Goal: Information Seeking & Learning: Learn about a topic

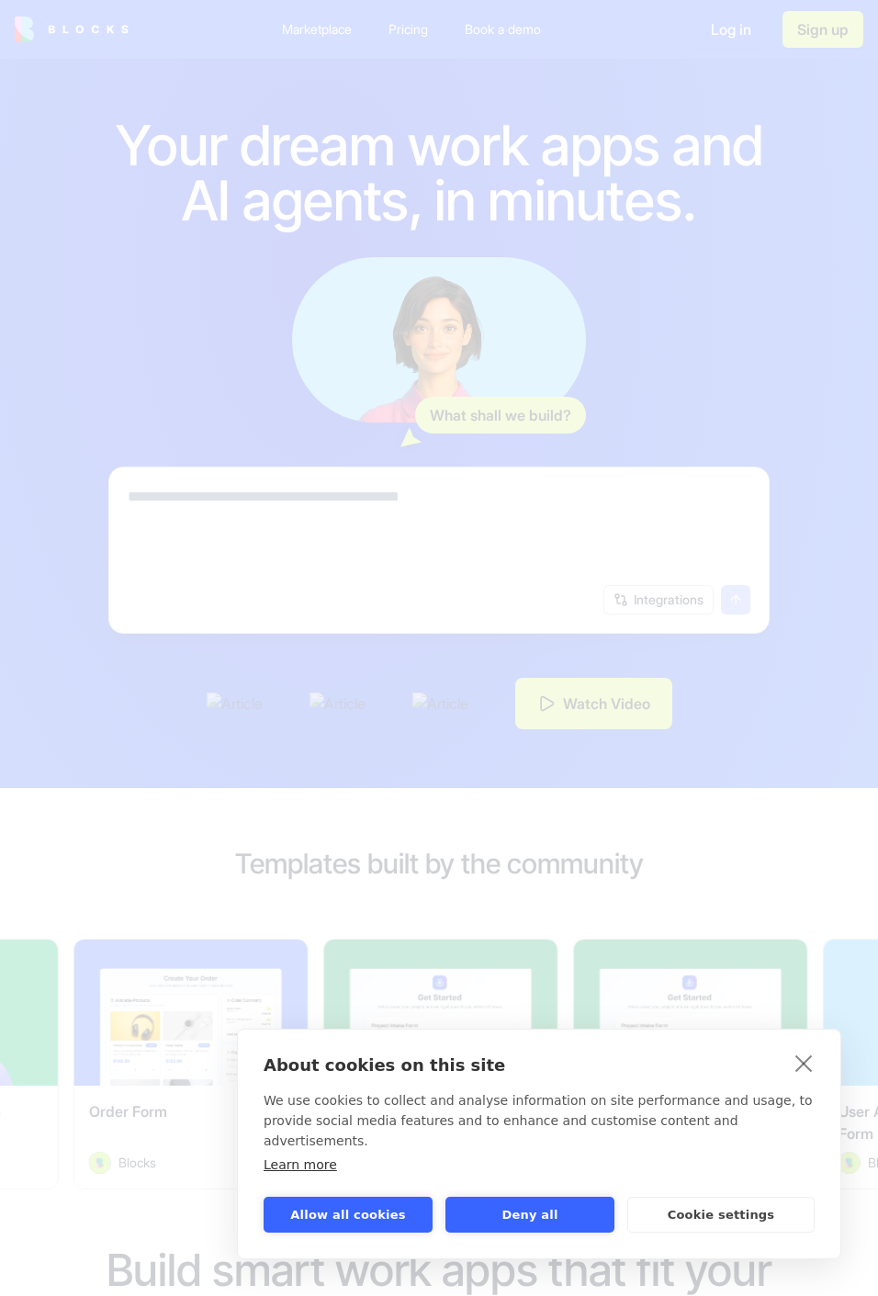
click at [85, 123] on div "About cookies on this site We use cookies to collect and analyse information on…" at bounding box center [439, 648] width 878 height 1296
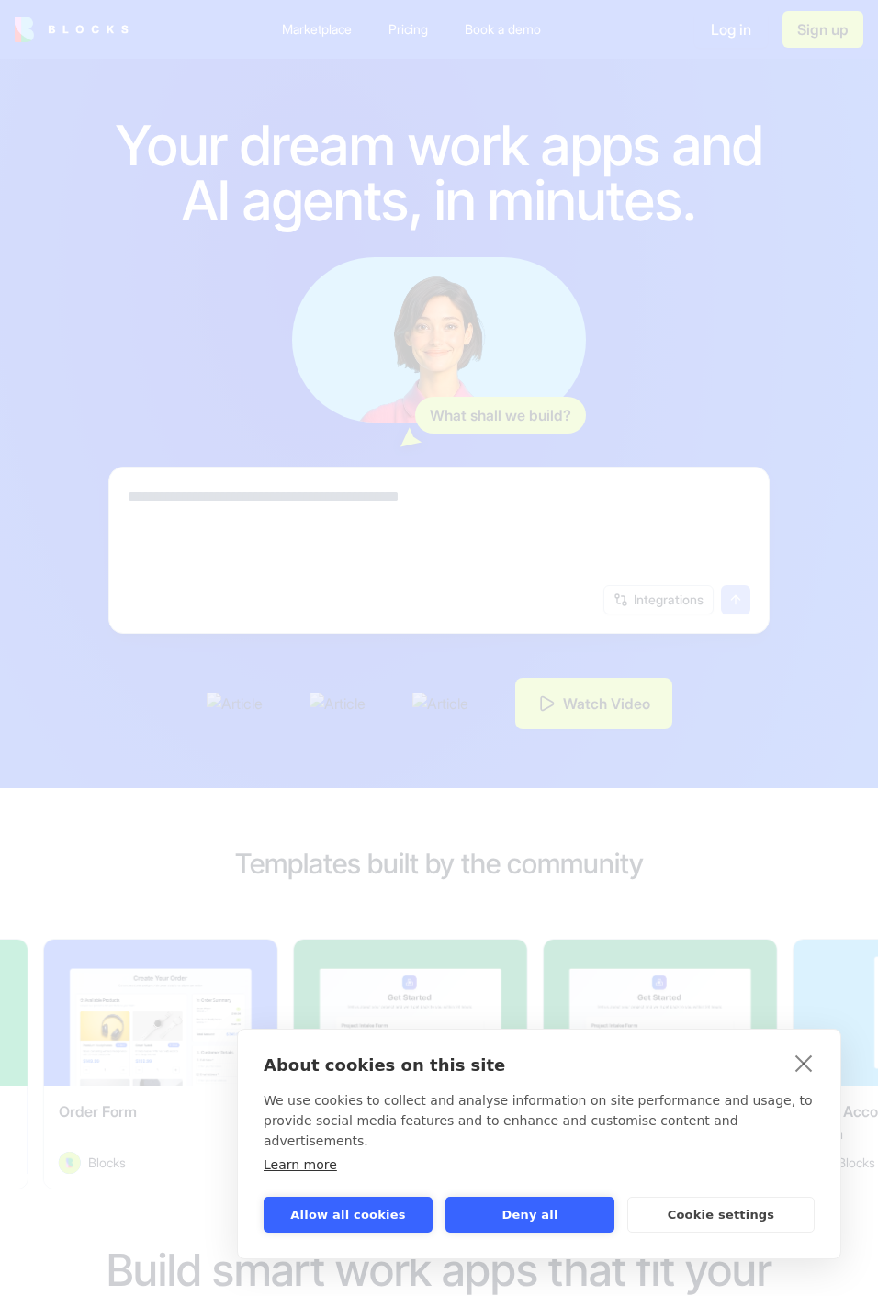
click at [125, 151] on div "About cookies on this site We use cookies to collect and analyse information on…" at bounding box center [439, 648] width 878 height 1296
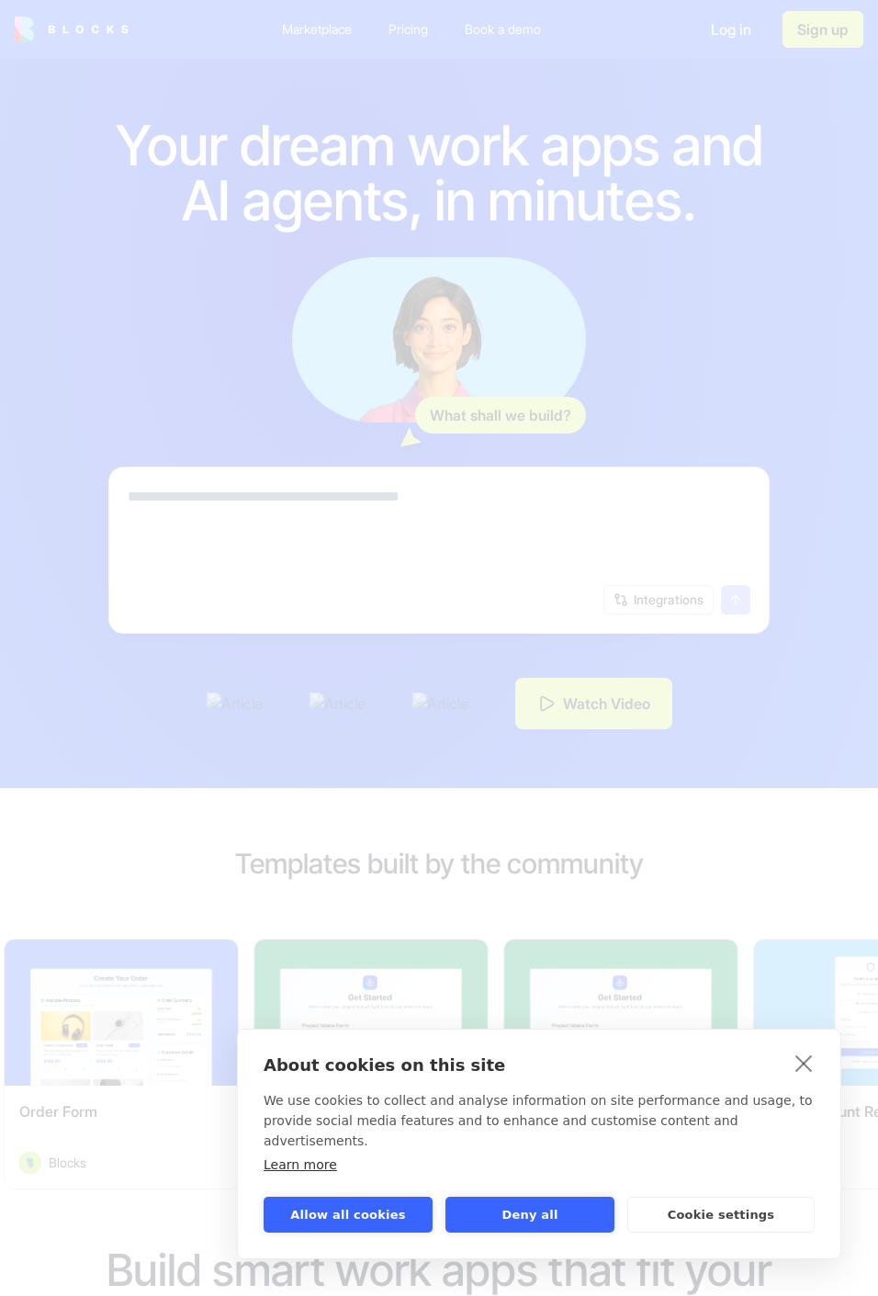
click at [29, 43] on div "About cookies on this site We use cookies to collect and analyse information on…" at bounding box center [439, 648] width 878 height 1296
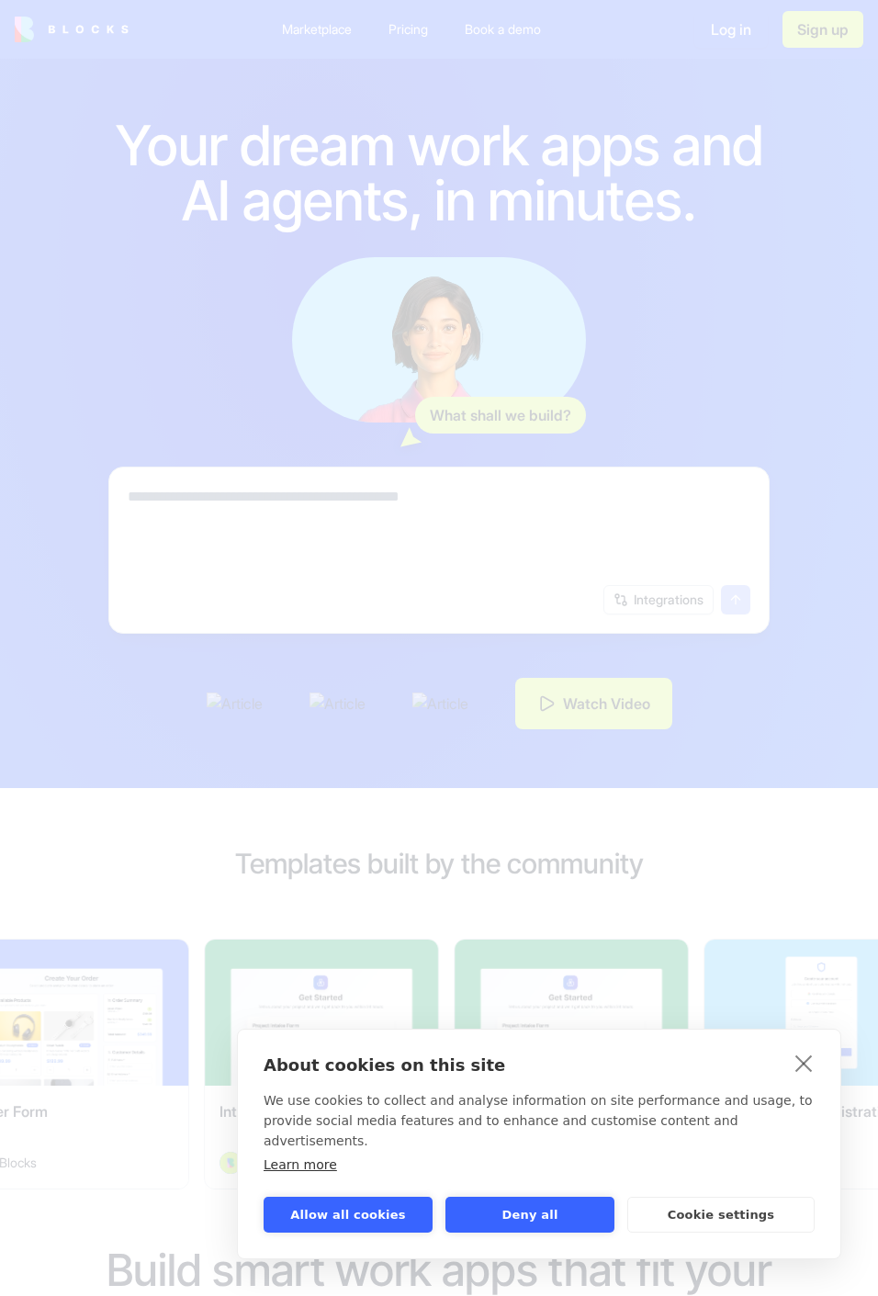
click at [804, 1078] on link "close" at bounding box center [804, 1062] width 28 height 29
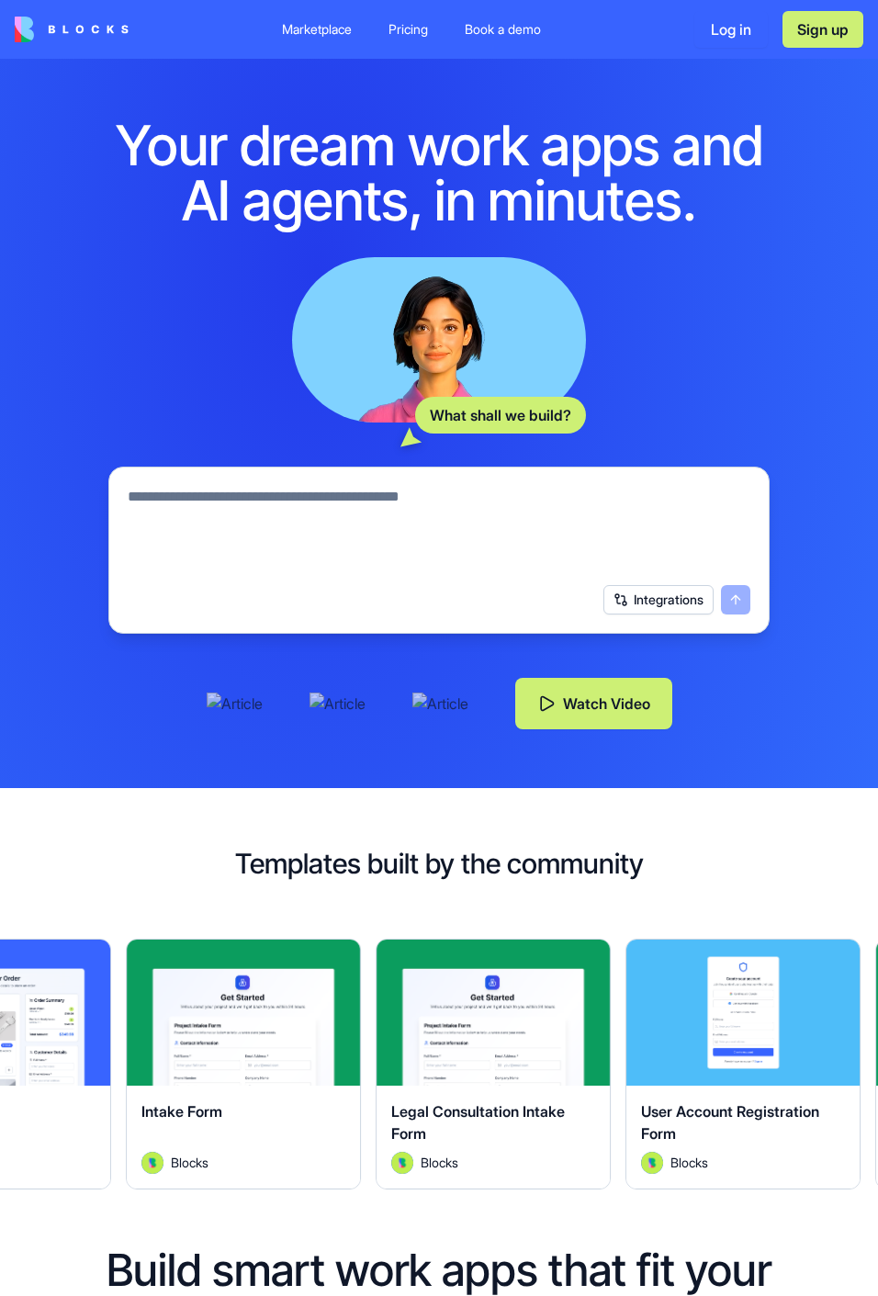
click at [66, 39] on img at bounding box center [72, 30] width 114 height 26
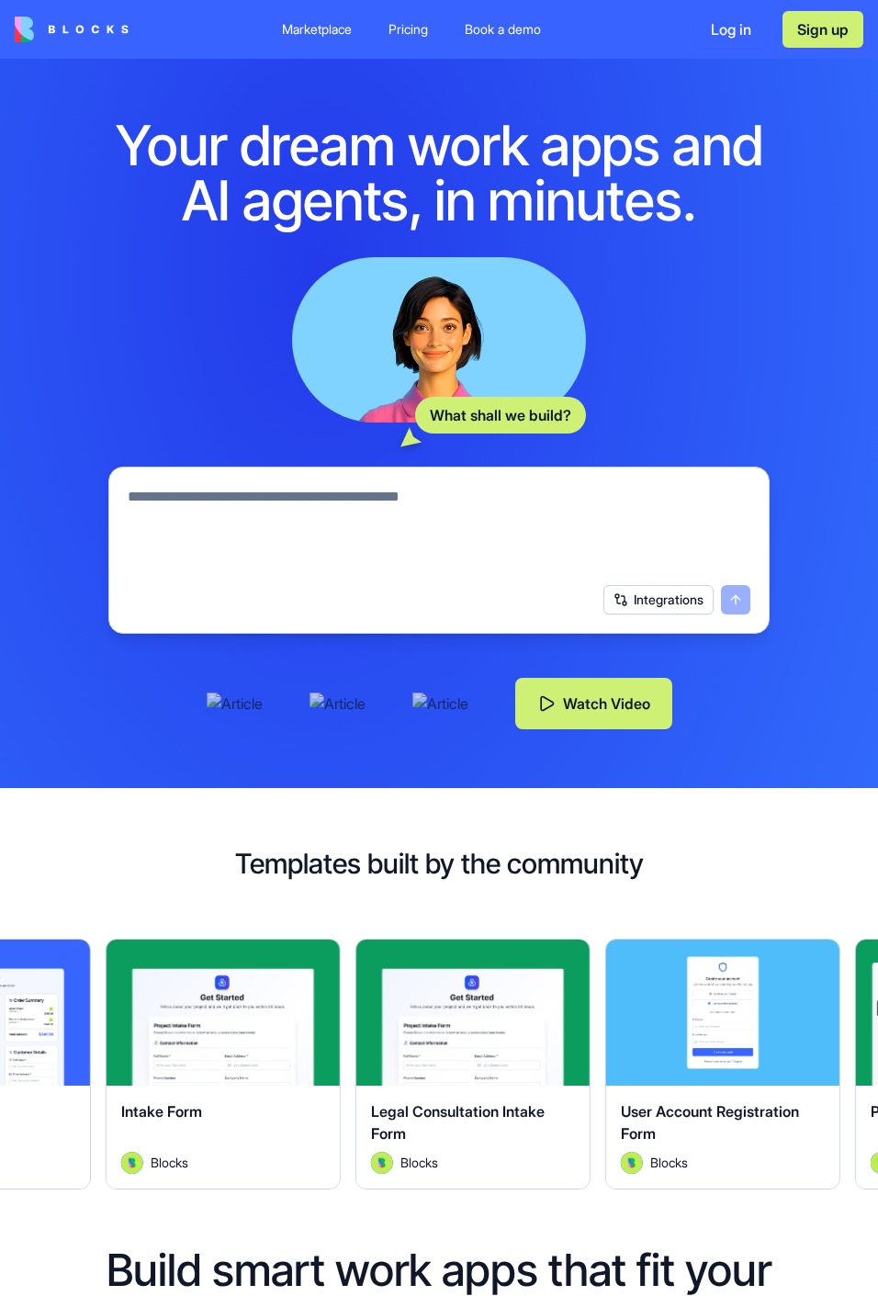
click at [59, 30] on img at bounding box center [72, 30] width 114 height 26
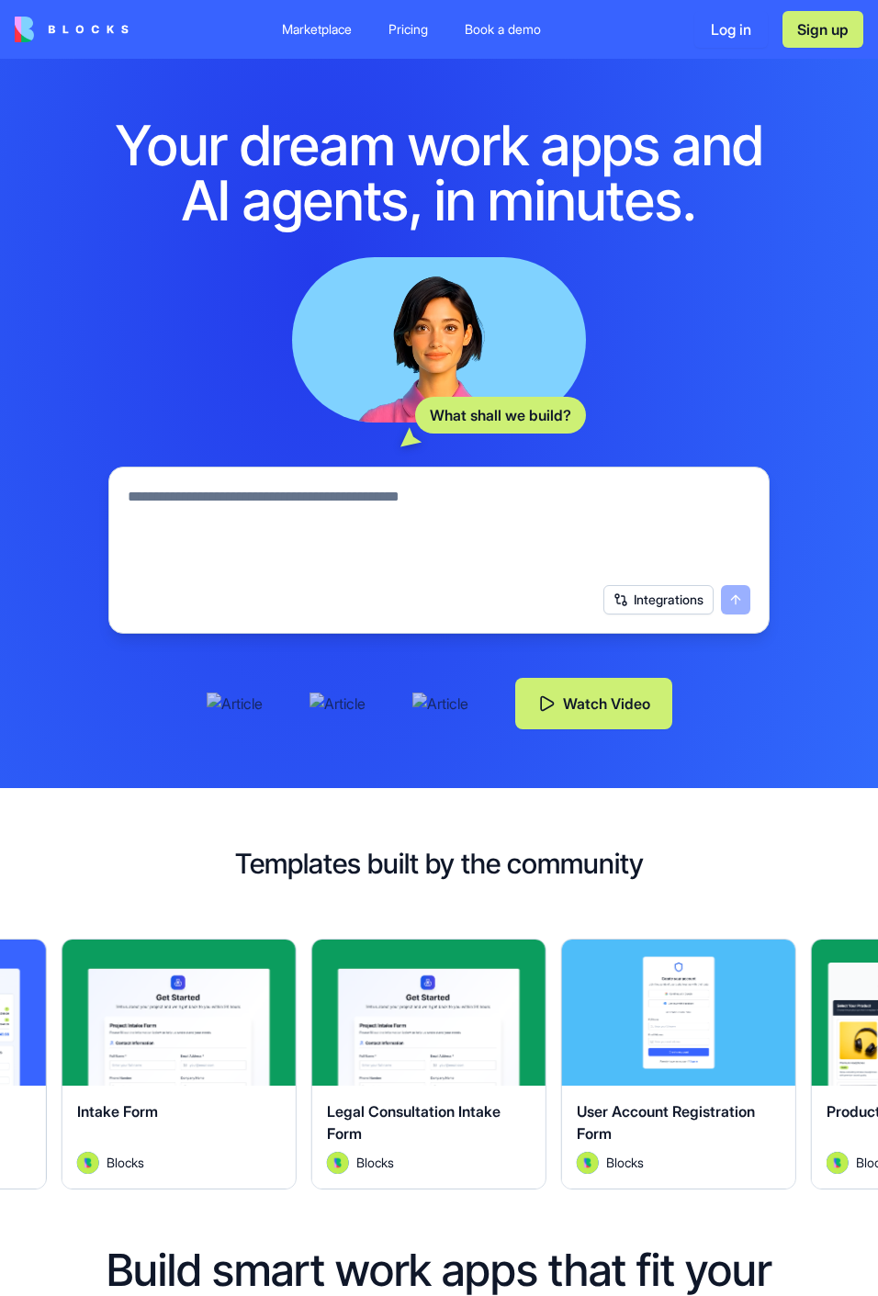
click at [61, 20] on img at bounding box center [72, 30] width 114 height 26
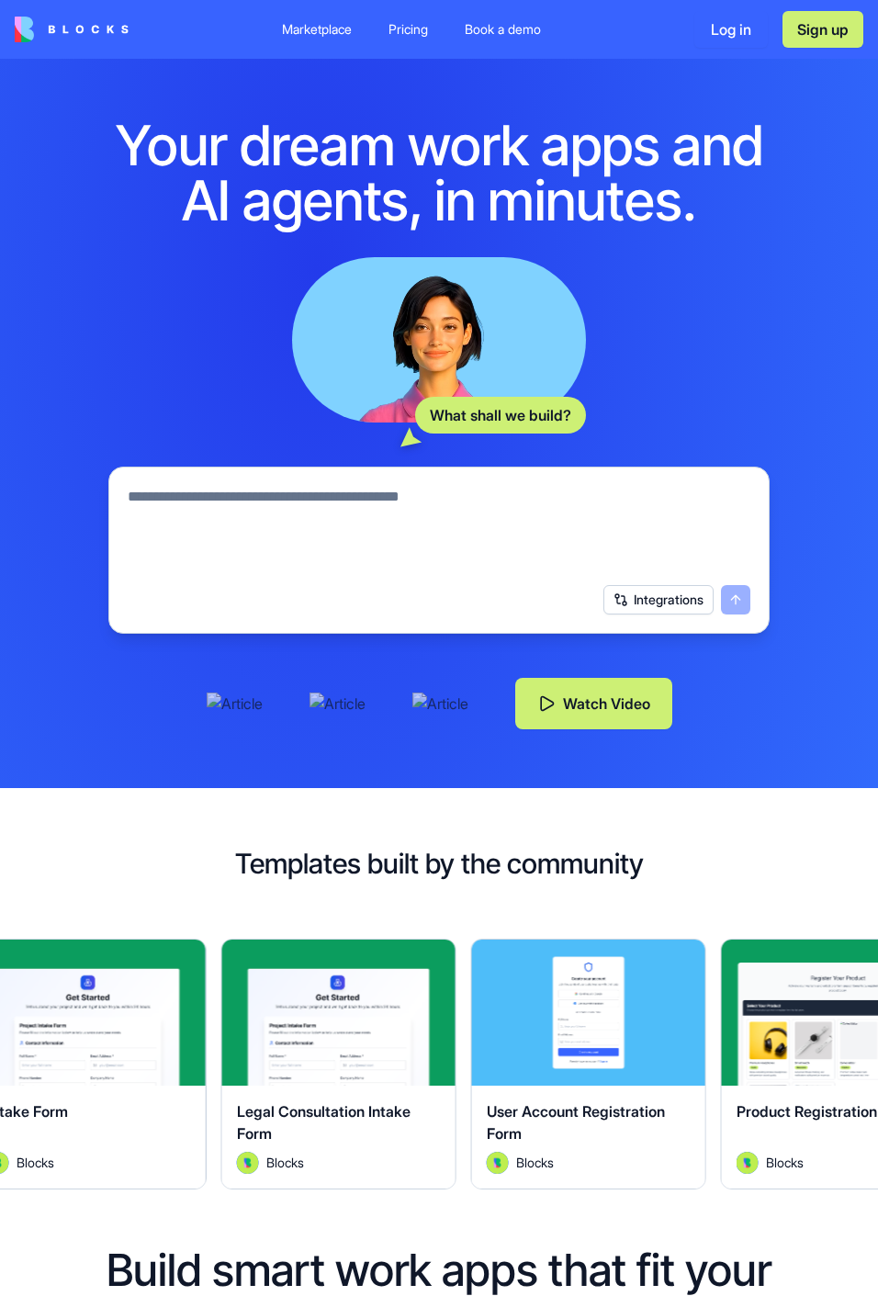
click at [314, 35] on div "Marketplace" at bounding box center [317, 29] width 70 height 18
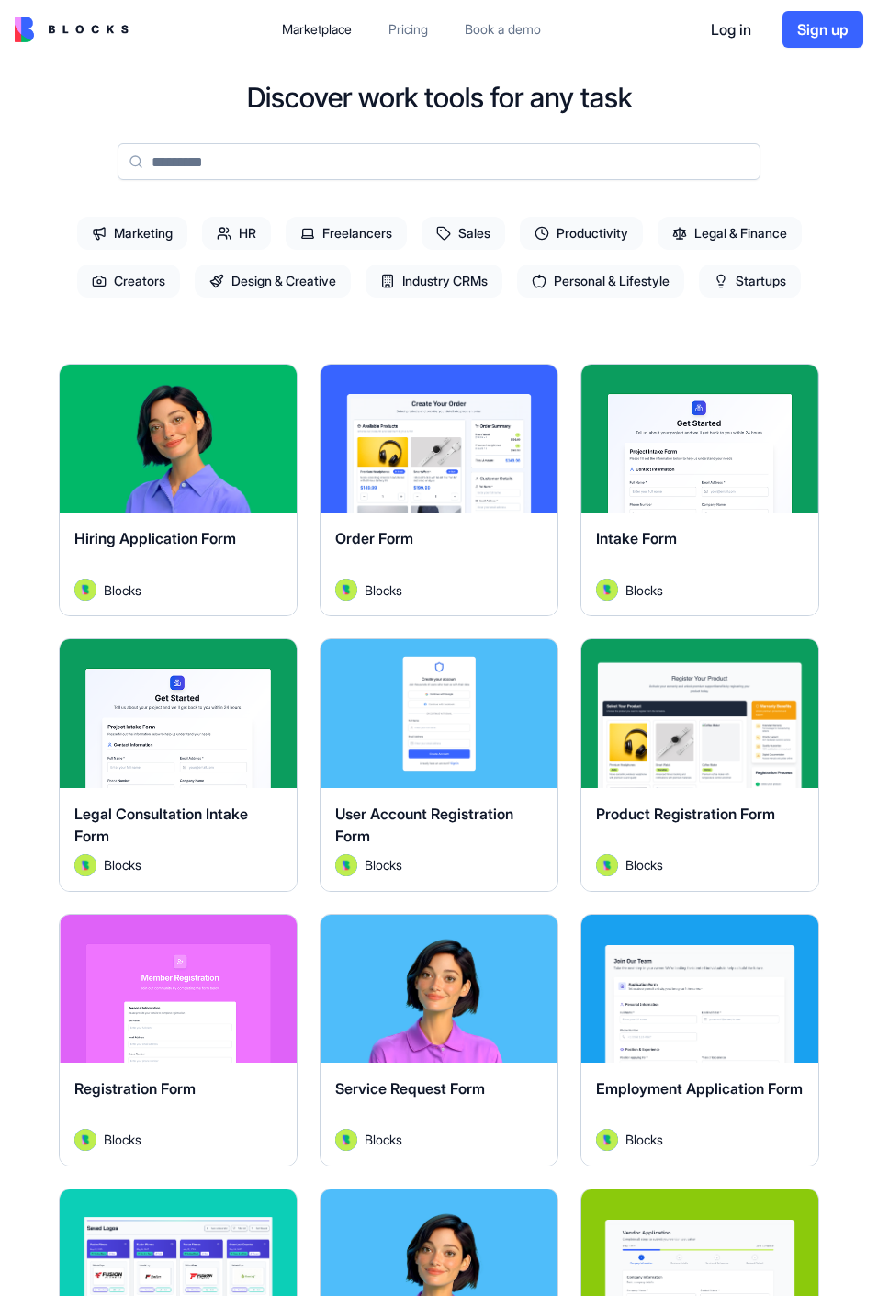
click at [63, 24] on img at bounding box center [72, 30] width 114 height 26
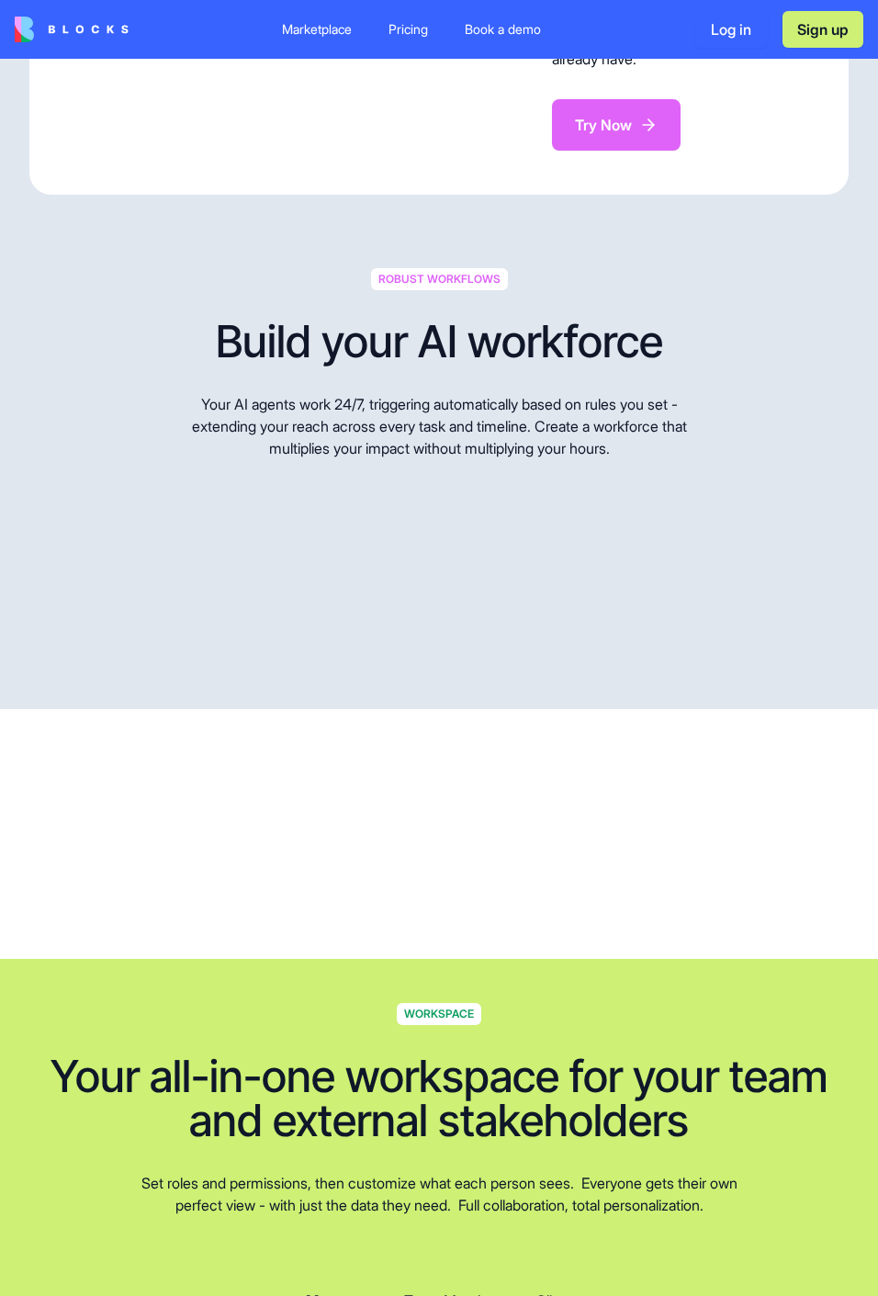
scroll to position [3984, 0]
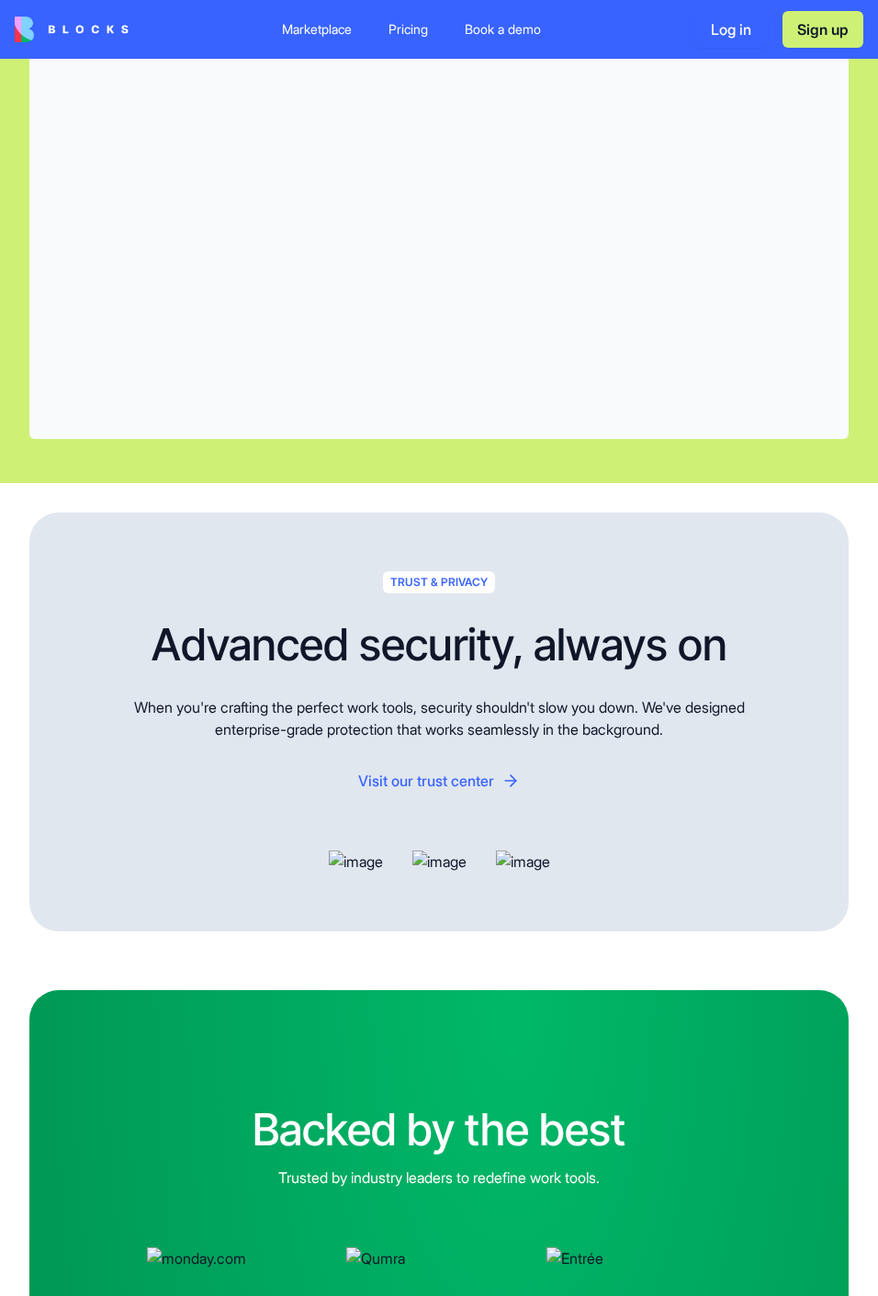
scroll to position [5369, 0]
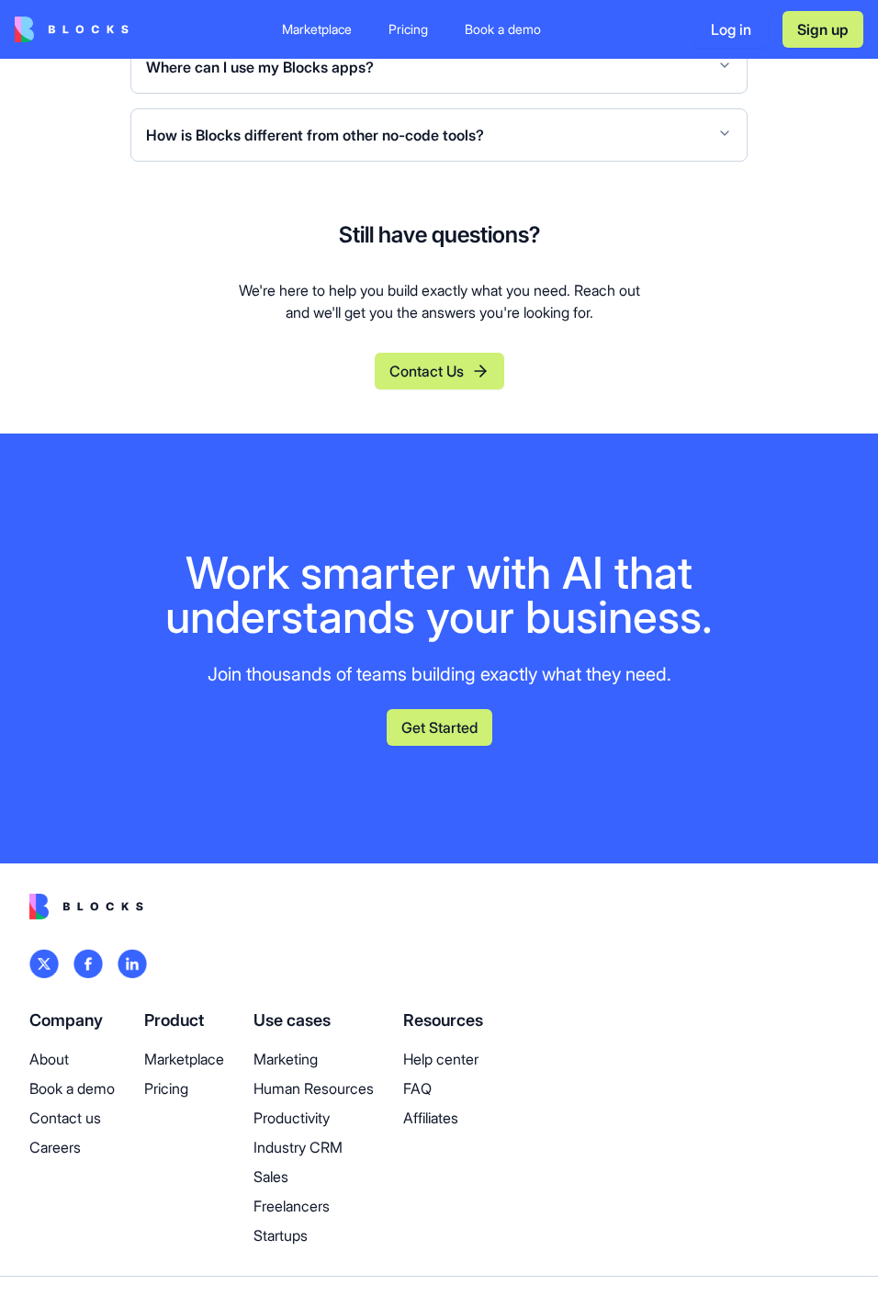
scroll to position [7191, 0]
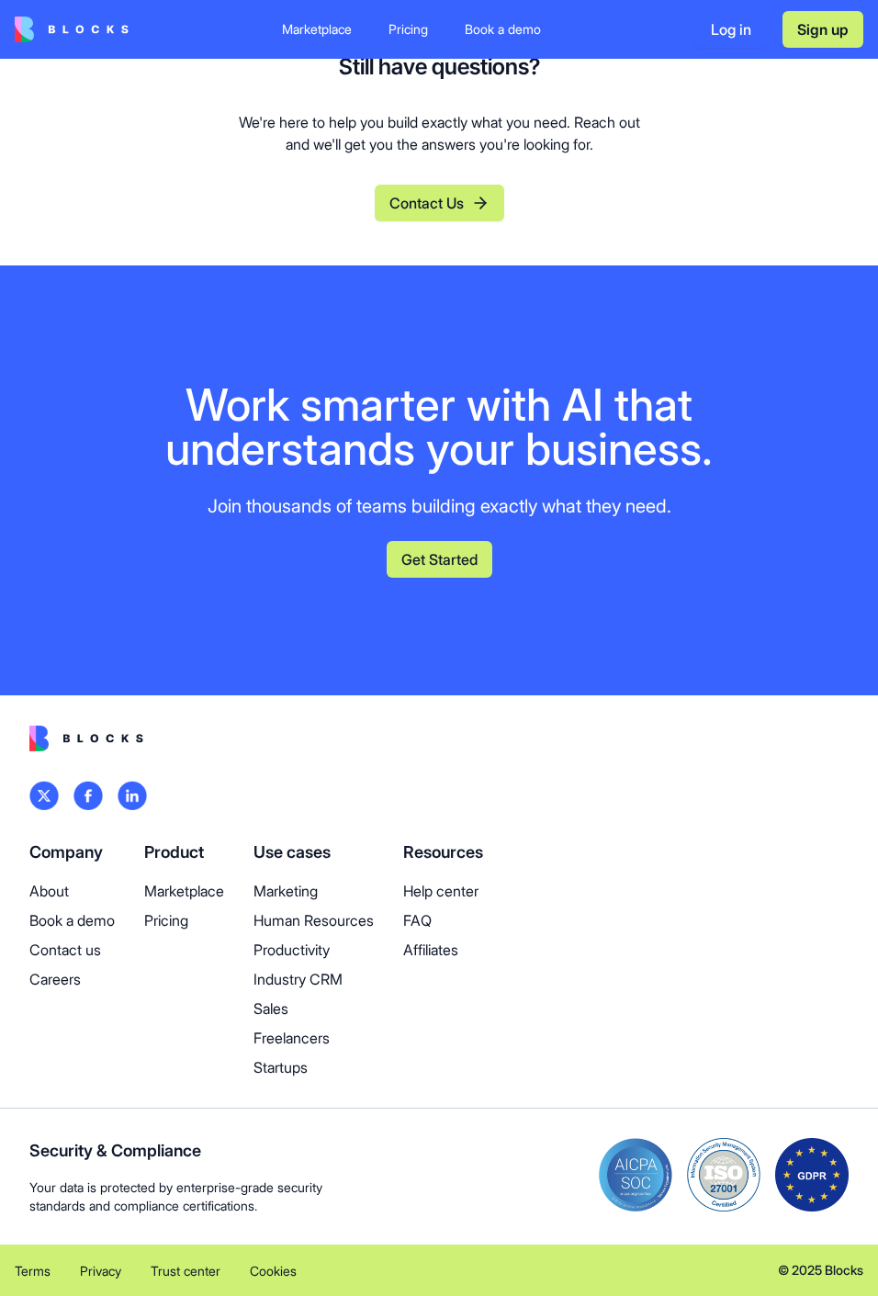
scroll to position [7468, 0]
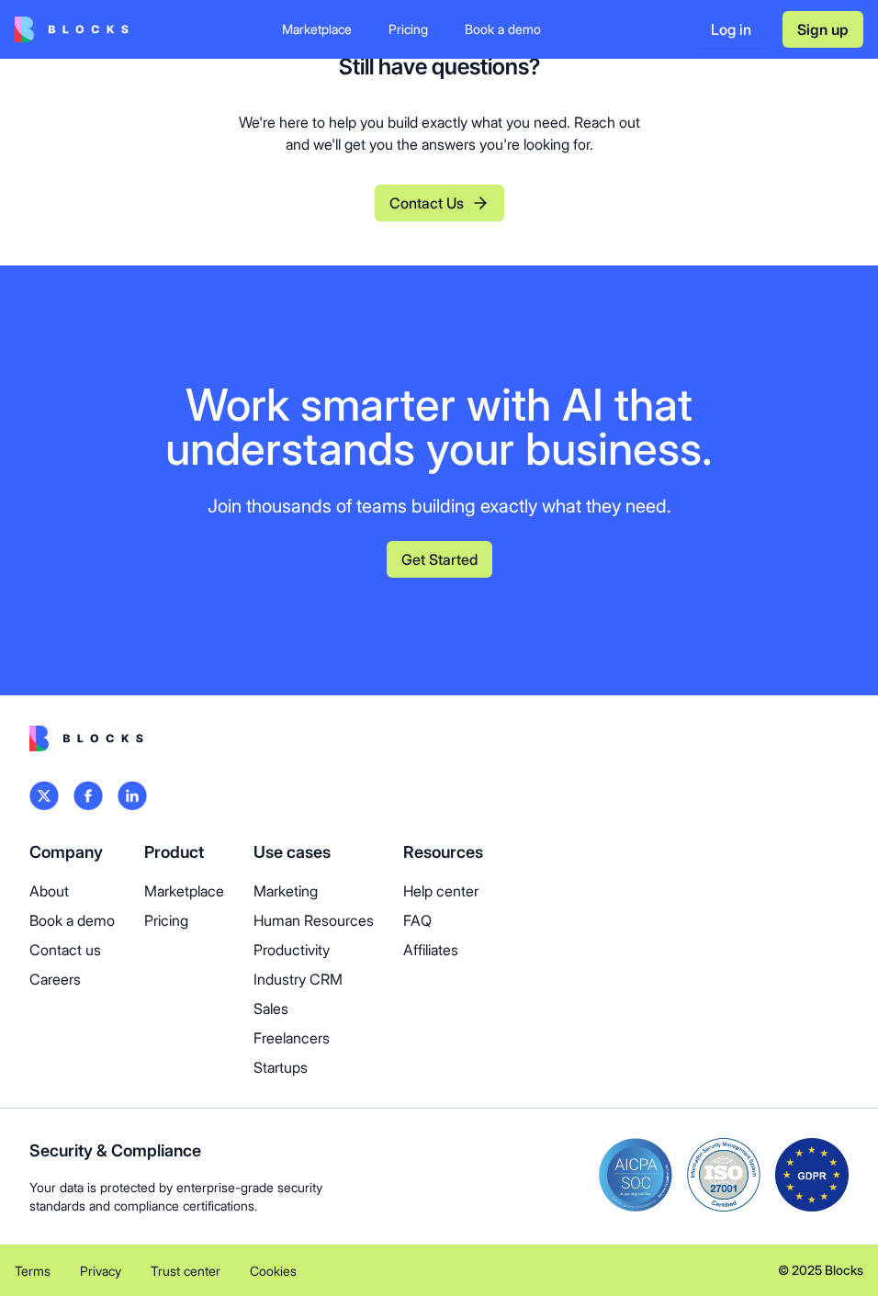
click at [180, 919] on p "Pricing" at bounding box center [184, 921] width 80 height 22
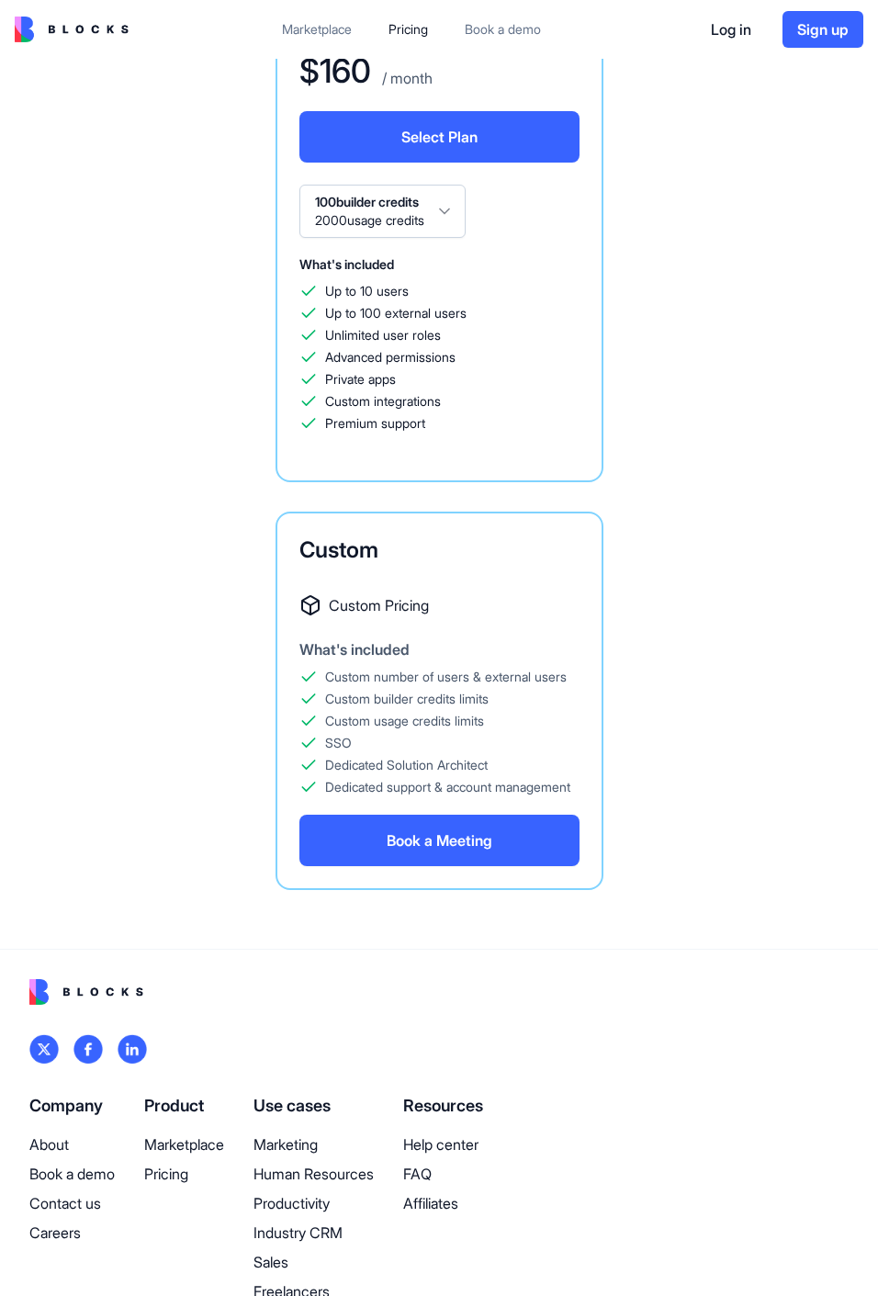
scroll to position [2082, 0]
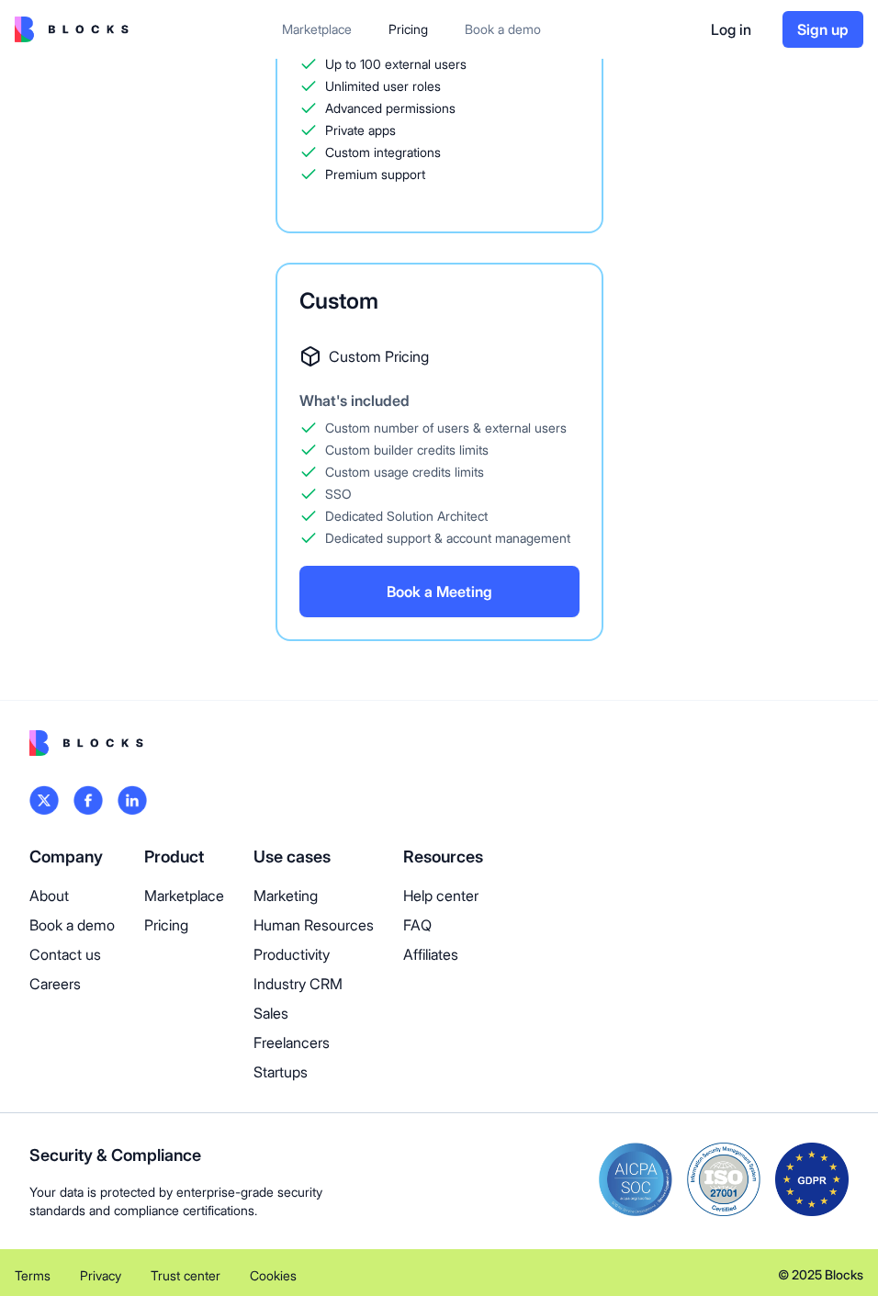
click at [452, 950] on p "Affiliates" at bounding box center [443, 955] width 80 height 22
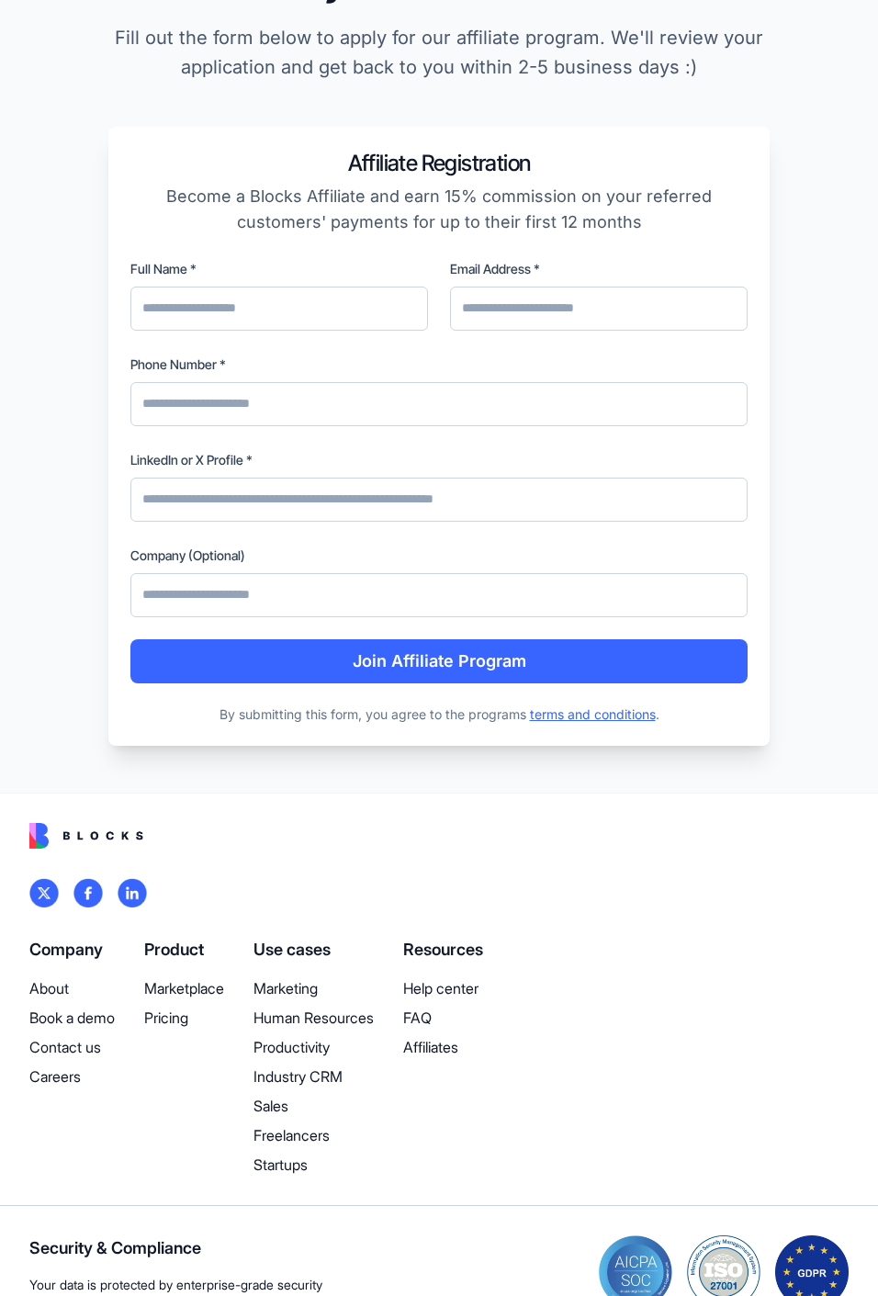
scroll to position [600, 0]
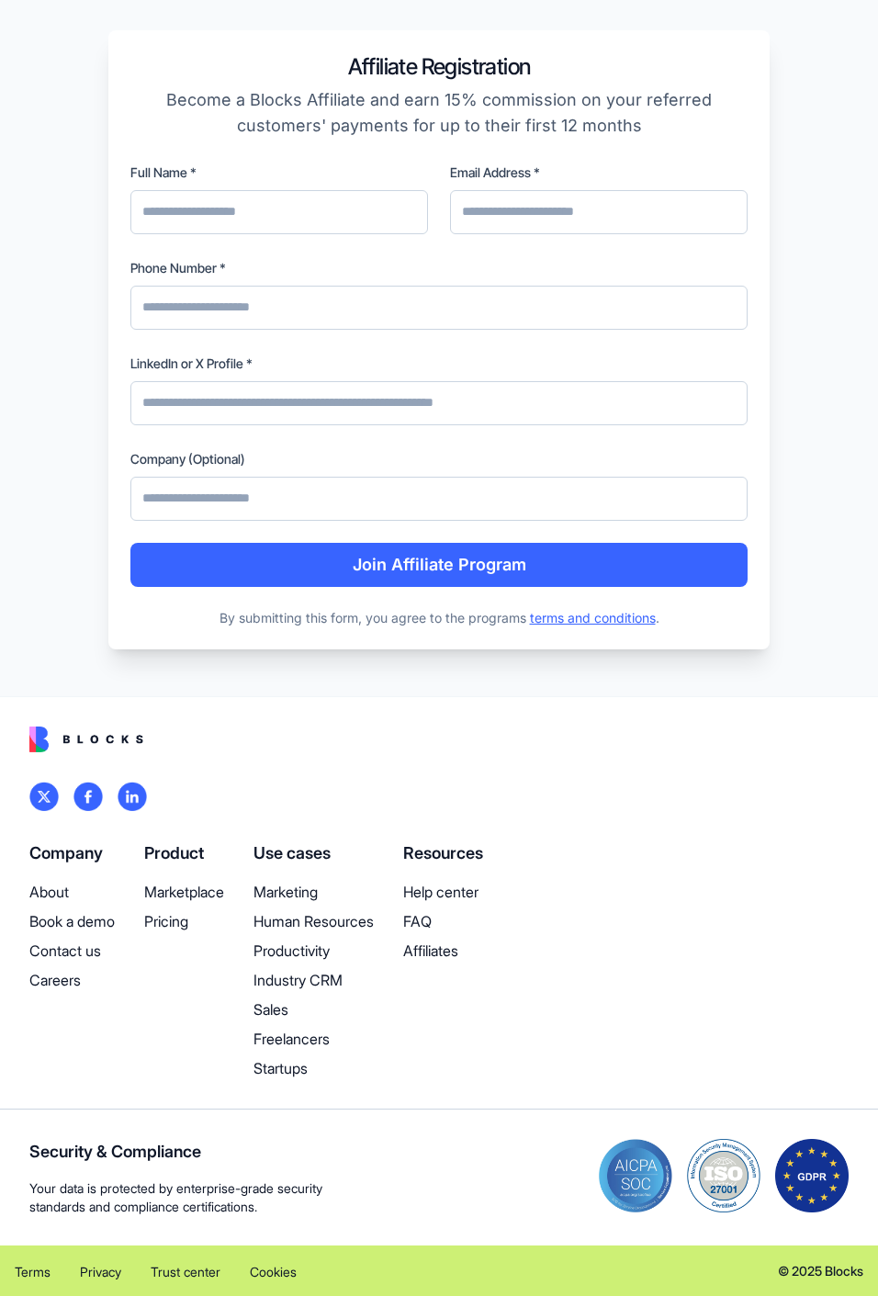
click at [441, 926] on p "FAQ" at bounding box center [443, 921] width 80 height 22
